Goal: Task Accomplishment & Management: Complete application form

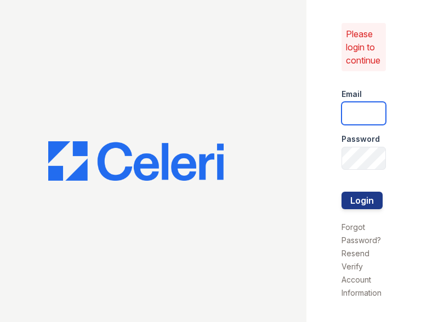
click at [350, 106] on input "email" at bounding box center [364, 113] width 44 height 23
type input "[EMAIL_ADDRESS][DOMAIN_NAME]"
drag, startPoint x: 354, startPoint y: 112, endPoint x: 338, endPoint y: 115, distance: 15.6
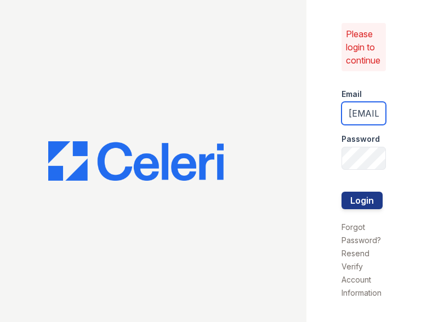
click at [342, 115] on input "[EMAIL_ADDRESS][DOMAIN_NAME]" at bounding box center [364, 113] width 44 height 23
click at [356, 213] on div at bounding box center [364, 214] width 44 height 11
click at [351, 196] on button "Login" at bounding box center [362, 201] width 41 height 18
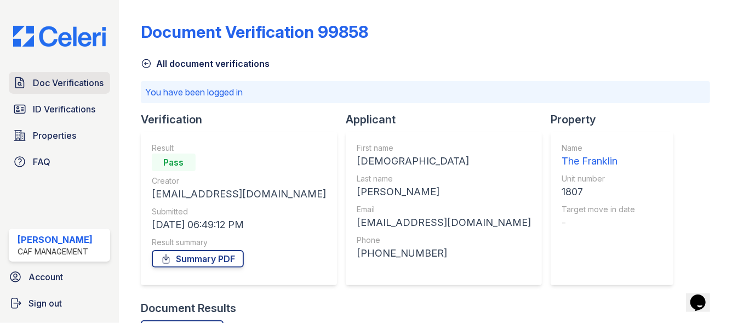
click at [81, 83] on span "Doc Verifications" at bounding box center [68, 82] width 71 height 13
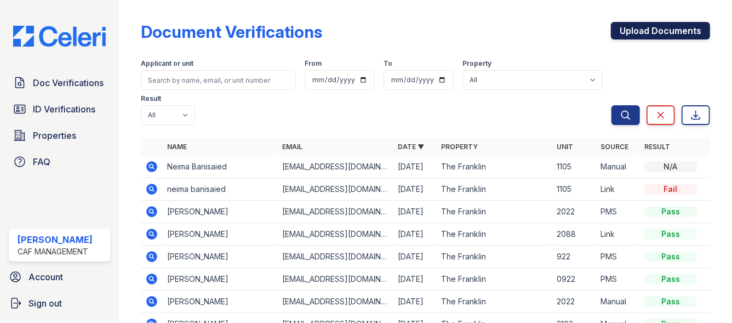
click at [420, 32] on link "Upload Documents" at bounding box center [660, 31] width 99 height 18
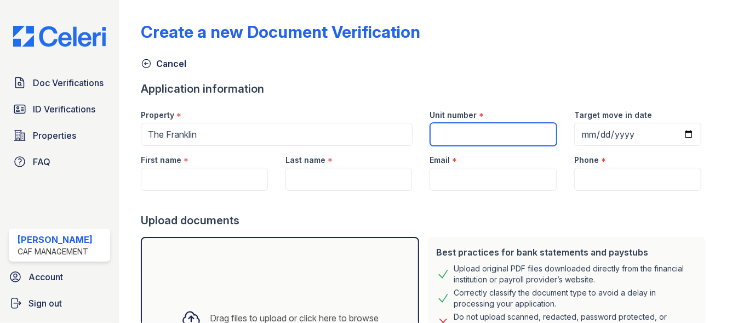
click at [420, 135] on input "Unit number" at bounding box center [493, 134] width 127 height 23
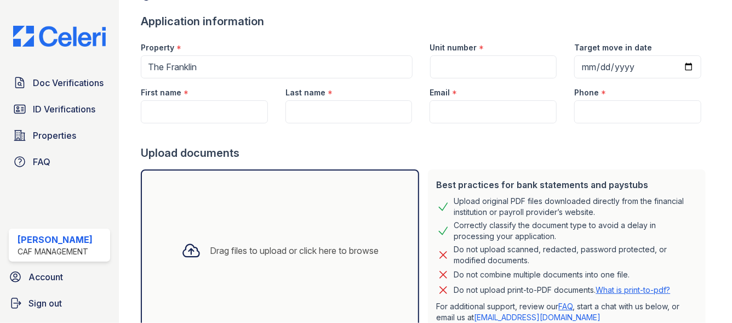
scroll to position [73, 0]
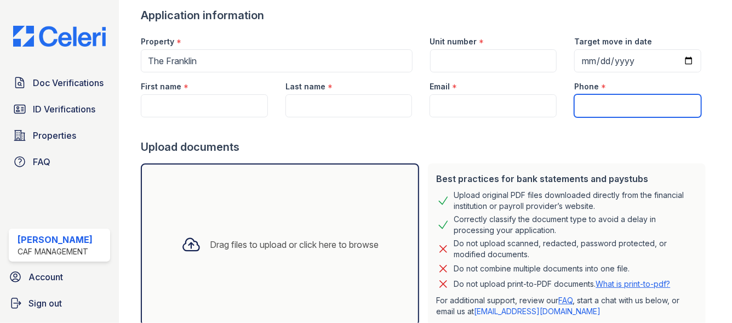
click at [420, 106] on input "Phone" at bounding box center [638, 105] width 127 height 23
paste input "(949) 209-6356"
type input "(949) 209-6356"
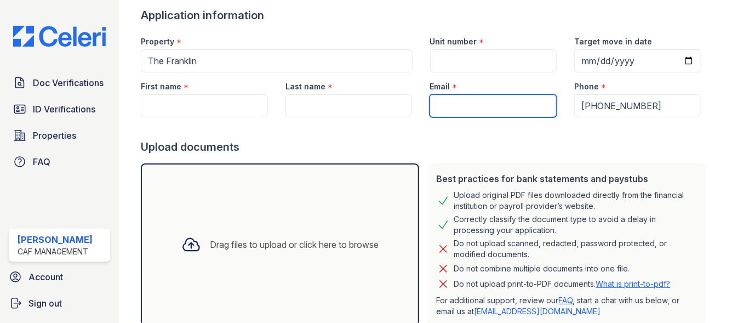
click at [420, 109] on input "Email" at bounding box center [493, 105] width 127 height 23
paste input "applisgroup@gmail.com"
type input "applisgroup@gmail.com"
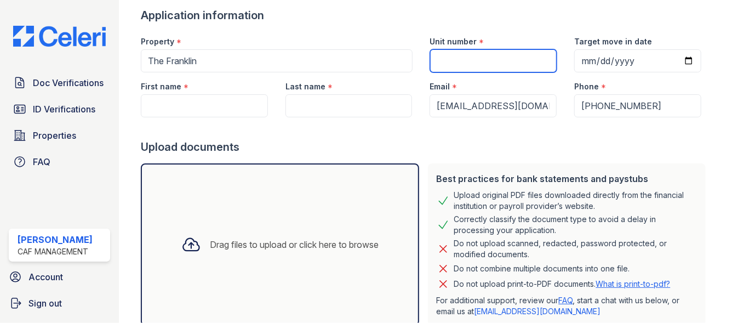
click at [420, 57] on input "Unit number" at bounding box center [493, 60] width 127 height 23
type input "1105"
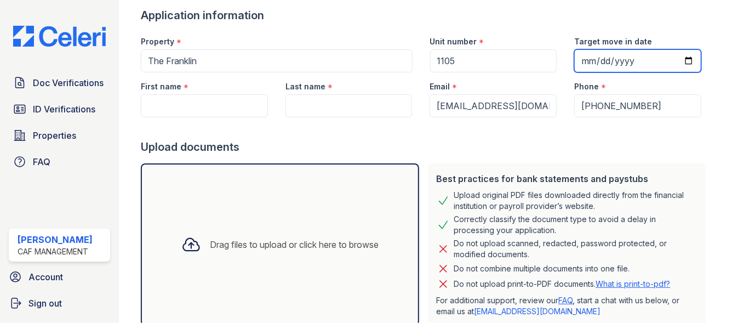
click at [420, 60] on input "Target move in date" at bounding box center [638, 60] width 127 height 23
type input "2025-08-27"
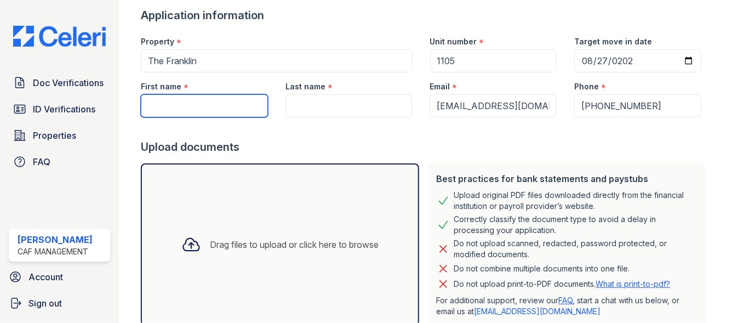
click at [196, 107] on input "First name" at bounding box center [204, 105] width 127 height 23
paste input "neima"
type input "neima"
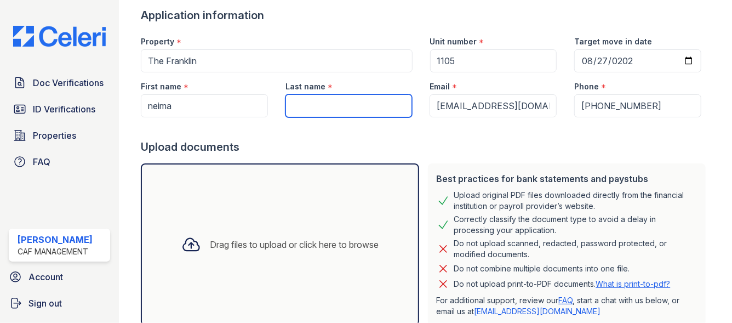
click at [334, 103] on input "Last name" at bounding box center [349, 105] width 127 height 23
paste input "banisaied"
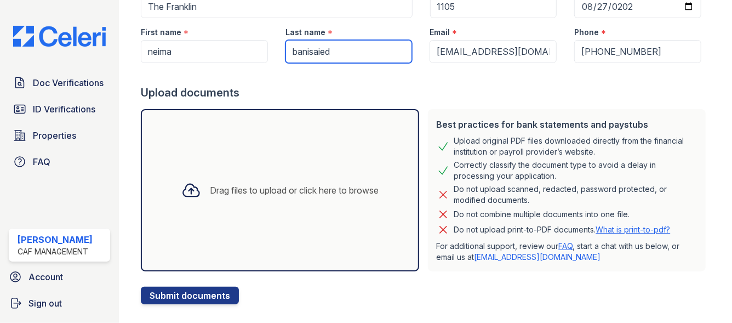
click at [294, 50] on input "banisaied" at bounding box center [349, 51] width 127 height 23
type input "Danisaied"
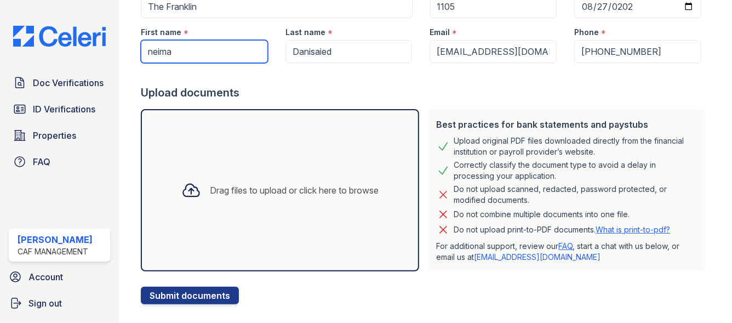
click at [152, 53] on input "neima" at bounding box center [204, 51] width 127 height 23
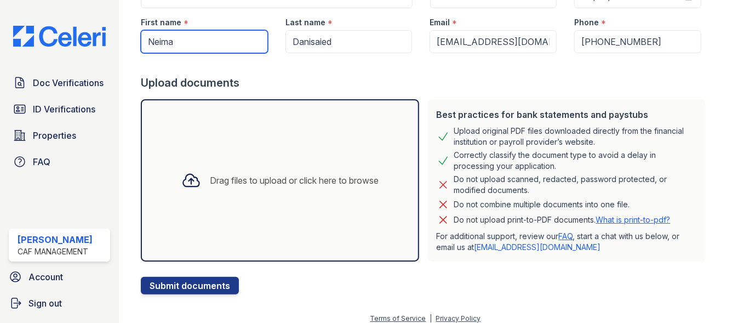
scroll to position [135, 0]
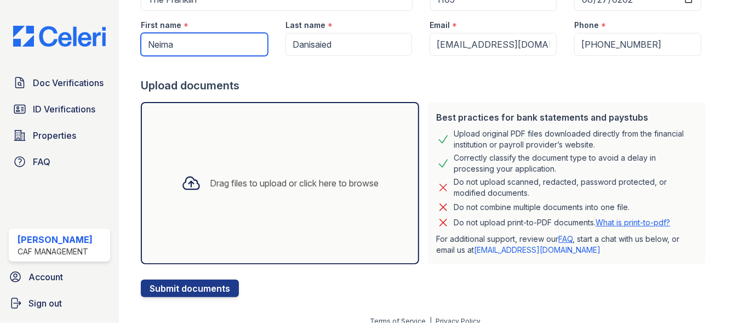
type input "Neima"
click at [266, 79] on div "Upload documents" at bounding box center [426, 85] width 570 height 15
click at [213, 150] on div "Drag files to upload or click here to browse" at bounding box center [280, 183] width 278 height 162
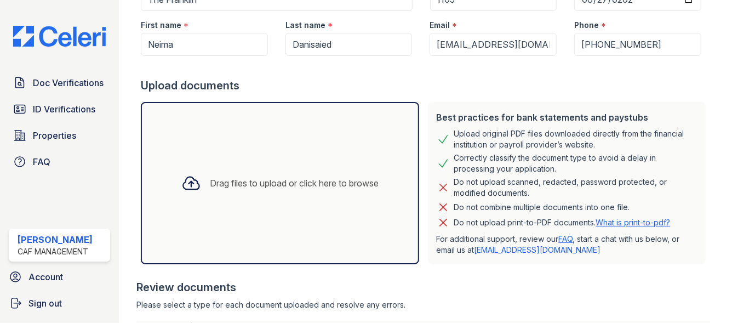
scroll to position [352, 0]
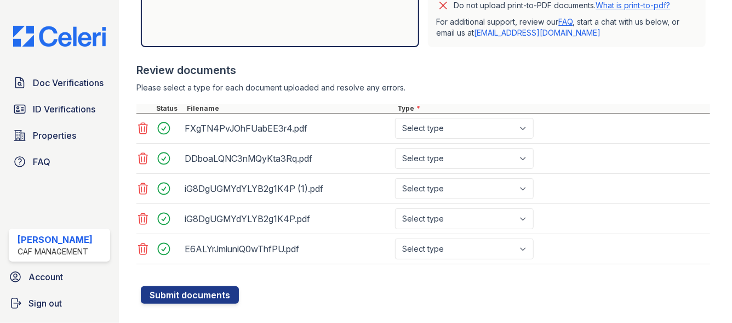
click at [141, 185] on icon at bounding box center [143, 188] width 9 height 11
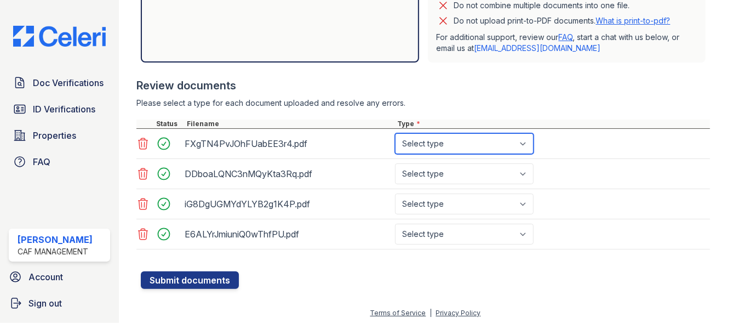
click at [420, 145] on select "Select type Paystub Bank Statement Offer Letter Tax Documents Benefit Award Let…" at bounding box center [464, 143] width 139 height 21
select select "paystub"
click at [395, 133] on select "Select type Paystub Bank Statement Offer Letter Tax Documents Benefit Award Let…" at bounding box center [464, 143] width 139 height 21
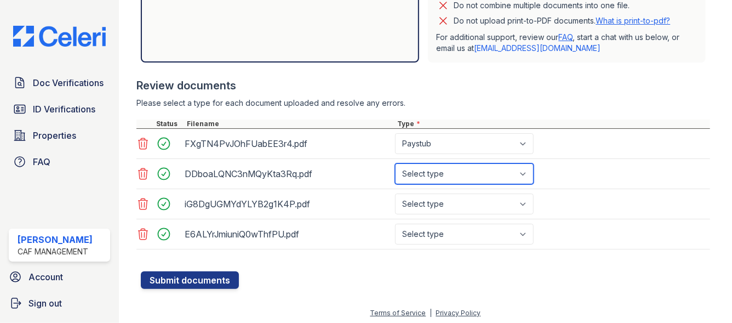
click at [420, 172] on select "Select type Paystub Bank Statement Offer Letter Tax Documents Benefit Award Let…" at bounding box center [464, 173] width 139 height 21
select select "paystub"
click at [395, 163] on select "Select type Paystub Bank Statement Offer Letter Tax Documents Benefit Award Let…" at bounding box center [464, 173] width 139 height 21
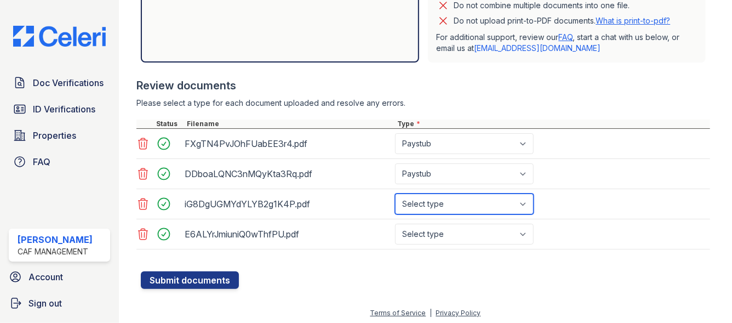
click at [419, 199] on select "Select type Paystub Bank Statement Offer Letter Tax Documents Benefit Award Let…" at bounding box center [464, 204] width 139 height 21
select select "paystub"
click at [395, 194] on select "Select type Paystub Bank Statement Offer Letter Tax Documents Benefit Award Let…" at bounding box center [464, 204] width 139 height 21
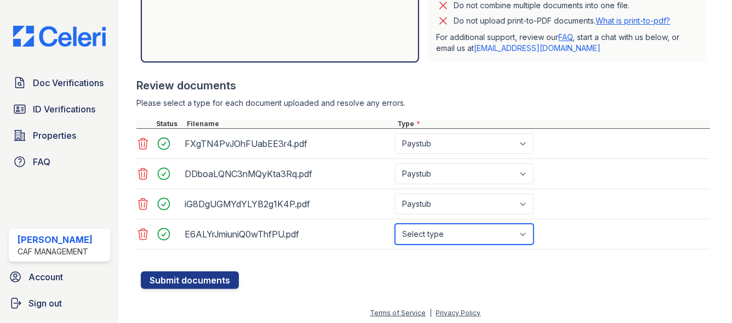
click at [420, 225] on select "Select type Paystub Bank Statement Offer Letter Tax Documents Benefit Award Let…" at bounding box center [464, 234] width 139 height 21
select select "paystub"
click at [395, 224] on select "Select type Paystub Bank Statement Offer Letter Tax Documents Benefit Award Let…" at bounding box center [464, 234] width 139 height 21
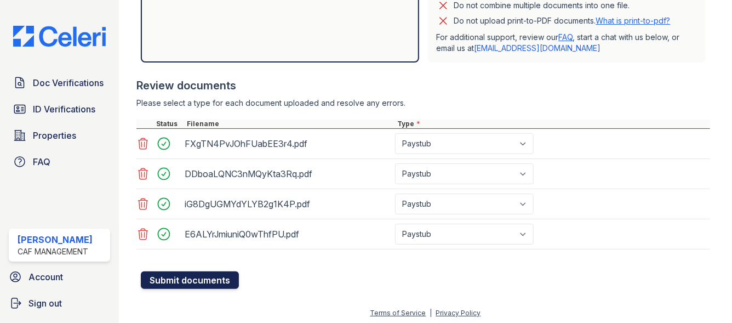
click at [198, 281] on button "Submit documents" at bounding box center [190, 280] width 98 height 18
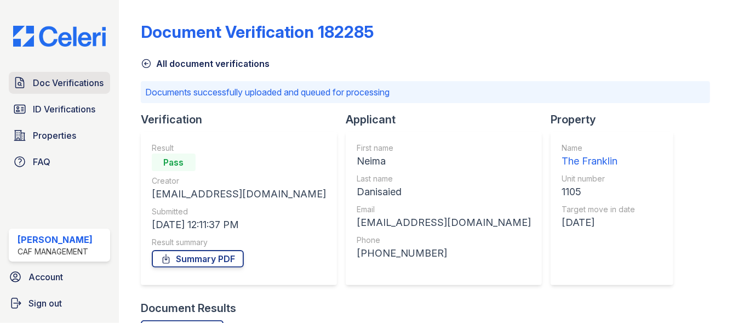
click at [27, 89] on link "Doc Verifications" at bounding box center [59, 83] width 101 height 22
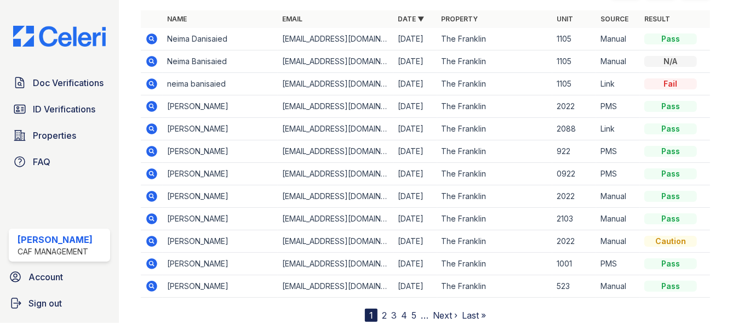
scroll to position [128, 0]
click at [155, 41] on icon at bounding box center [151, 38] width 11 height 11
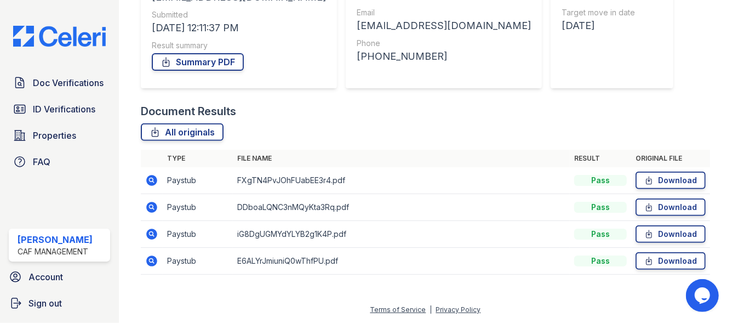
scroll to position [165, 0]
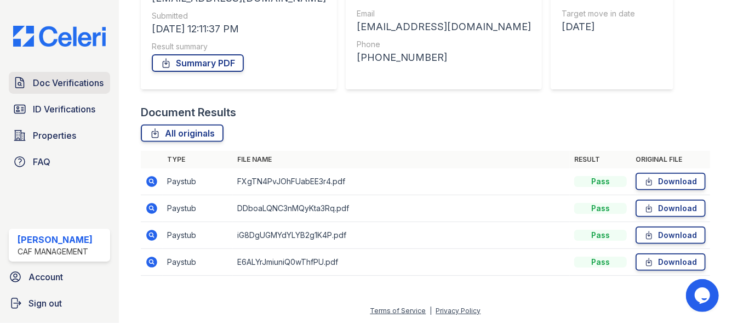
click at [66, 77] on span "Doc Verifications" at bounding box center [68, 82] width 71 height 13
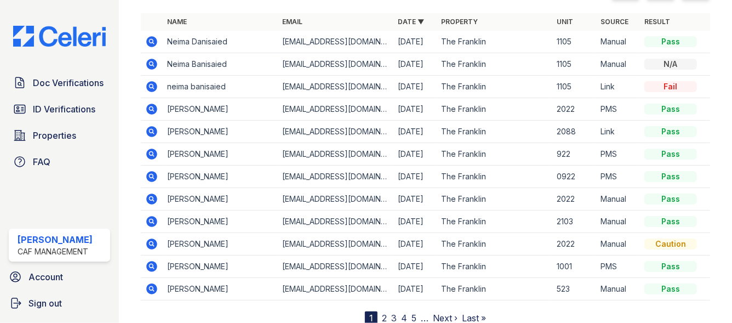
scroll to position [135, 0]
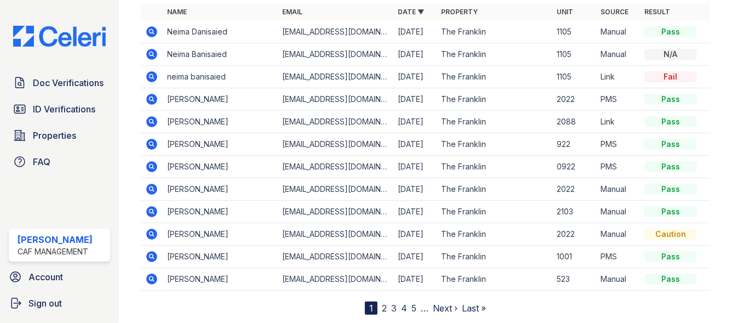
click at [147, 27] on icon at bounding box center [151, 31] width 13 height 13
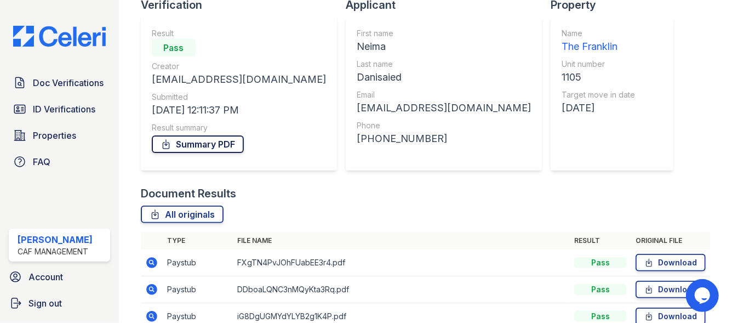
click at [191, 149] on link "Summary PDF" at bounding box center [198, 144] width 92 height 18
